Goal: Task Accomplishment & Management: Use online tool/utility

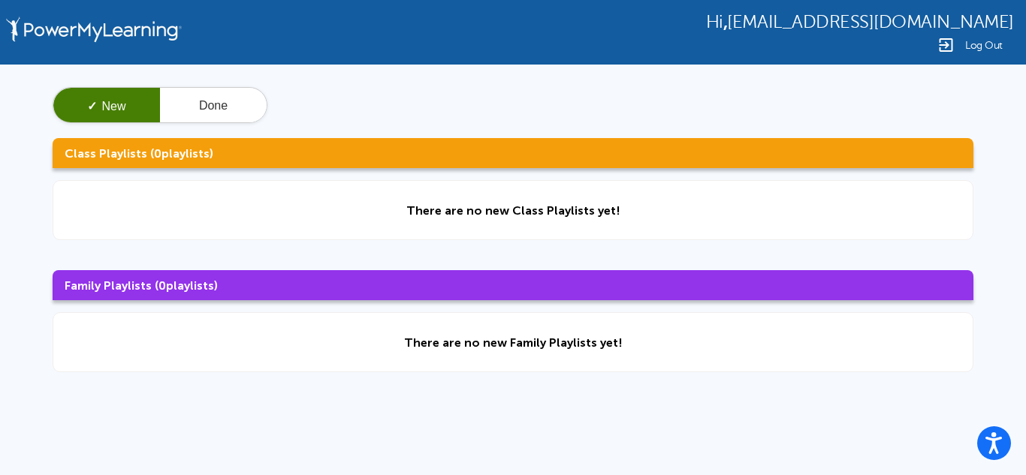
click at [907, 307] on div "✓ New Done Class Playlists ( 0 playlists) There are no new Class Playlists yet!…" at bounding box center [513, 230] width 1026 height 330
click at [654, 214] on div "There are no new Class Playlists yet!" at bounding box center [513, 210] width 921 height 60
click at [992, 456] on button "Open accessiBe: accessibility options, statement and help" at bounding box center [995, 444] width 38 height 38
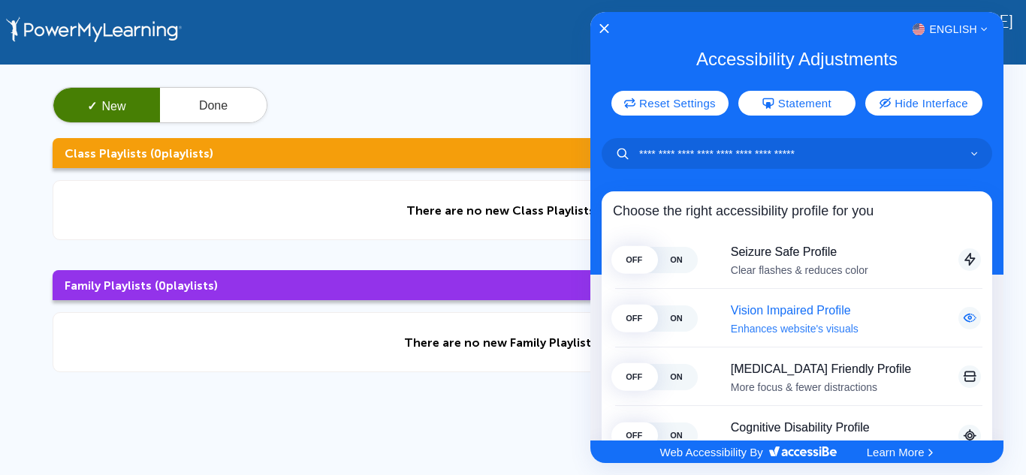
click at [712, 321] on div "Vision Impaired Profile Enhances website's visuals" at bounding box center [843, 318] width 276 height 31
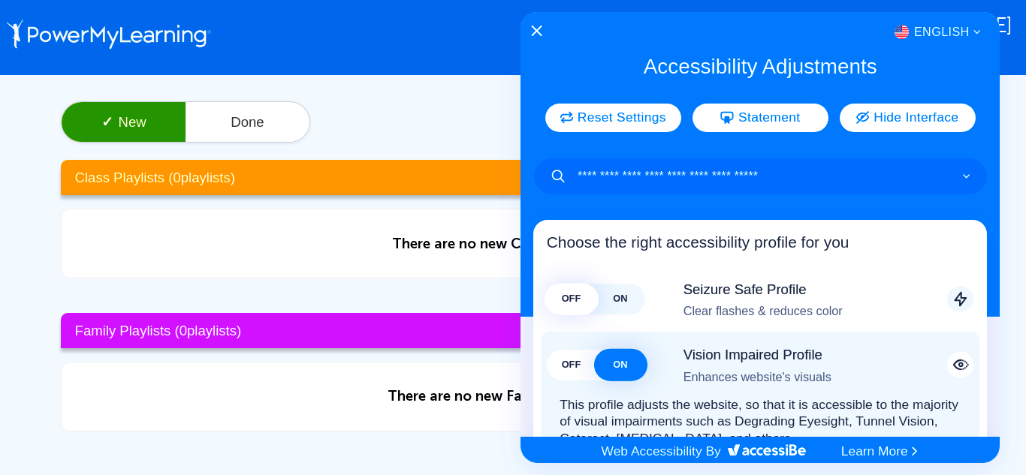
click at [247, 110] on div at bounding box center [513, 237] width 1026 height 475
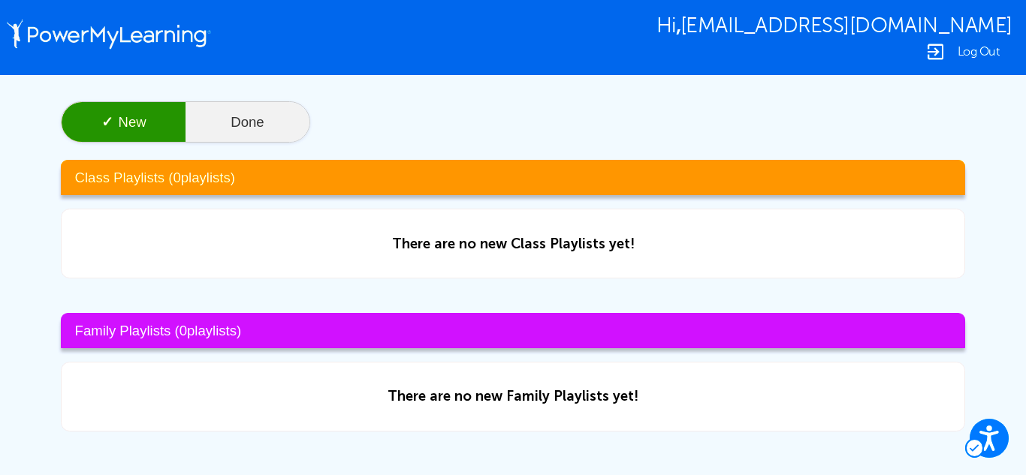
click at [260, 134] on button "Done" at bounding box center [248, 123] width 124 height 42
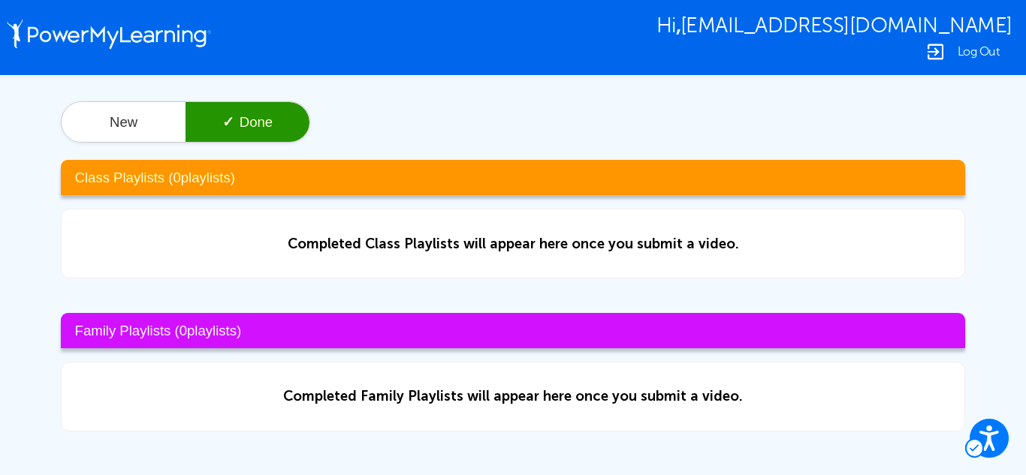
click at [356, 237] on div "Completed Class Playlists will appear here once you submit a video." at bounding box center [513, 244] width 451 height 17
click at [986, 424] on icon "Open accessiBe: accessibility options, statement and help" at bounding box center [989, 438] width 21 height 28
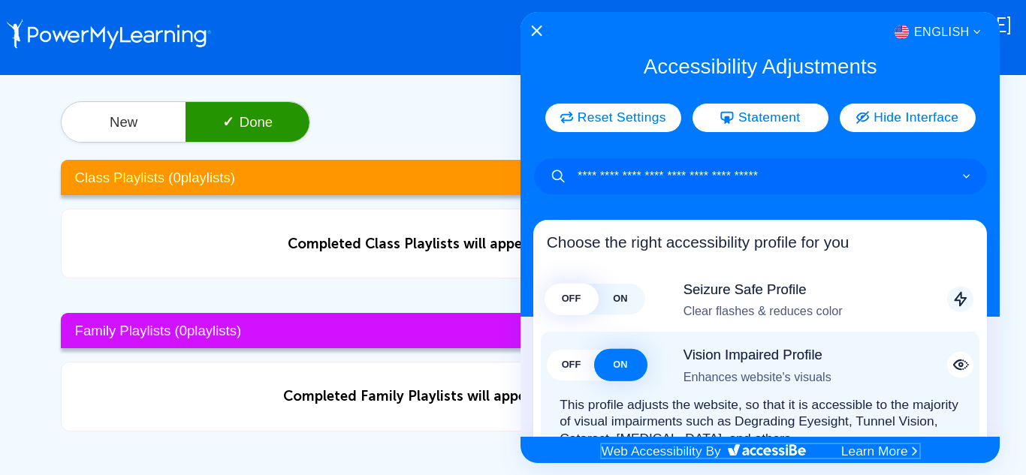
click at [744, 454] on img "Accessibility Adjustments" at bounding box center [767, 450] width 78 height 11
